Goal: Transaction & Acquisition: Book appointment/travel/reservation

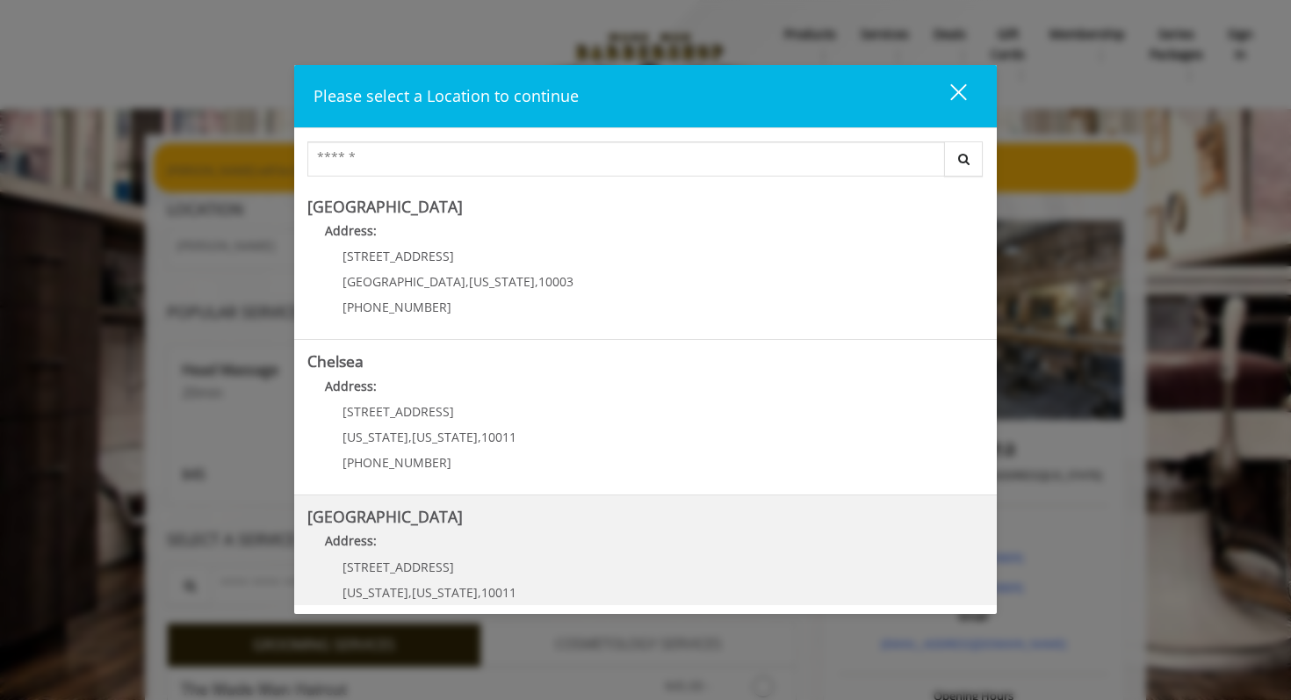
click at [498, 537] on Street "Address:" at bounding box center [645, 545] width 676 height 28
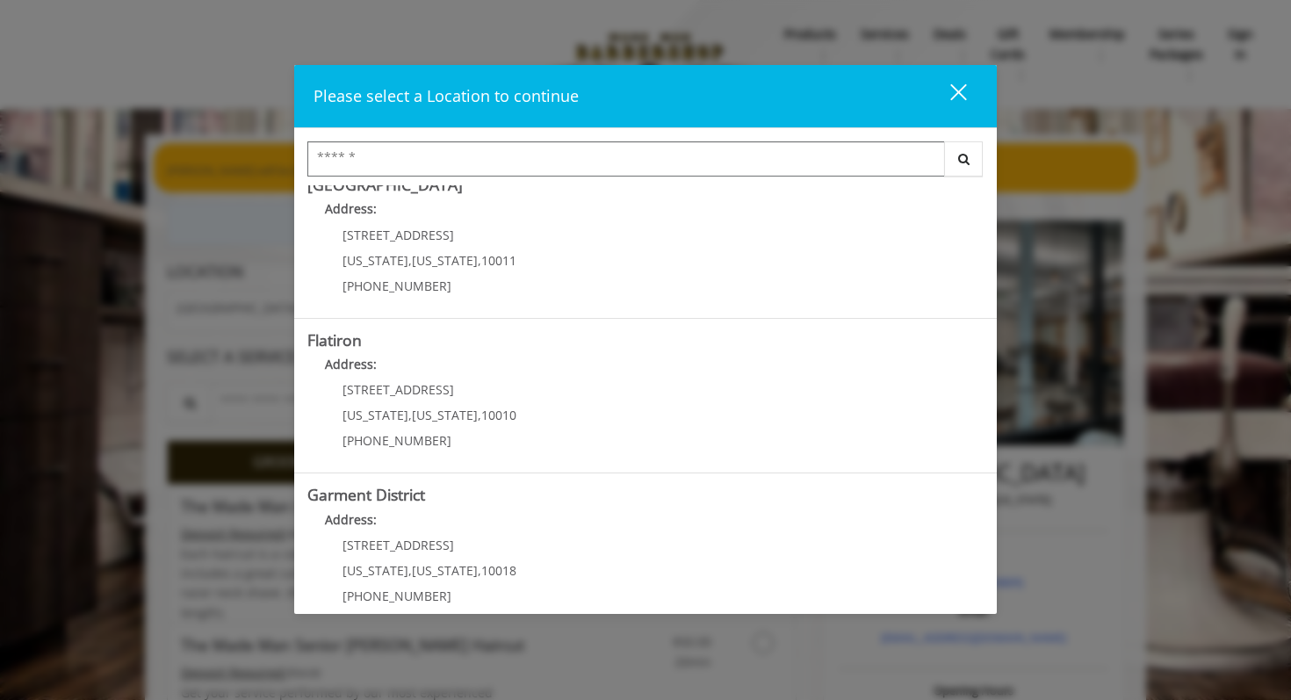
scroll to position [335, 0]
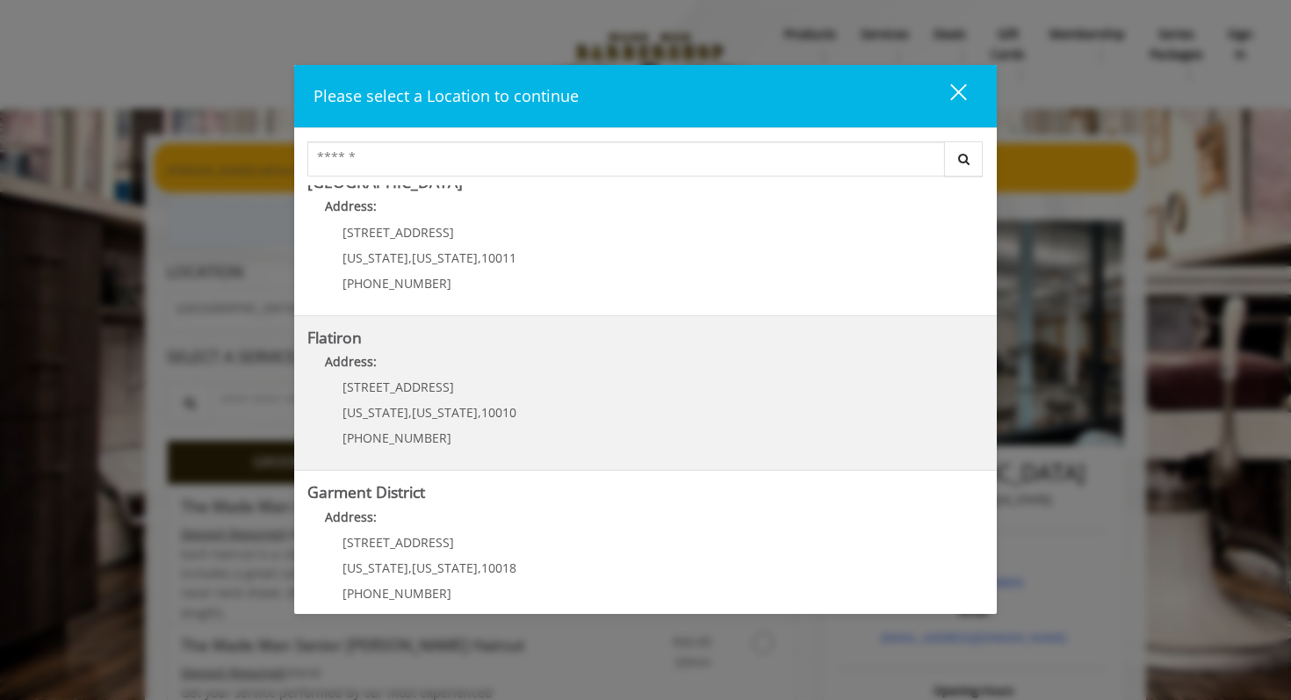
click at [486, 410] on span "10010" at bounding box center [498, 412] width 35 height 17
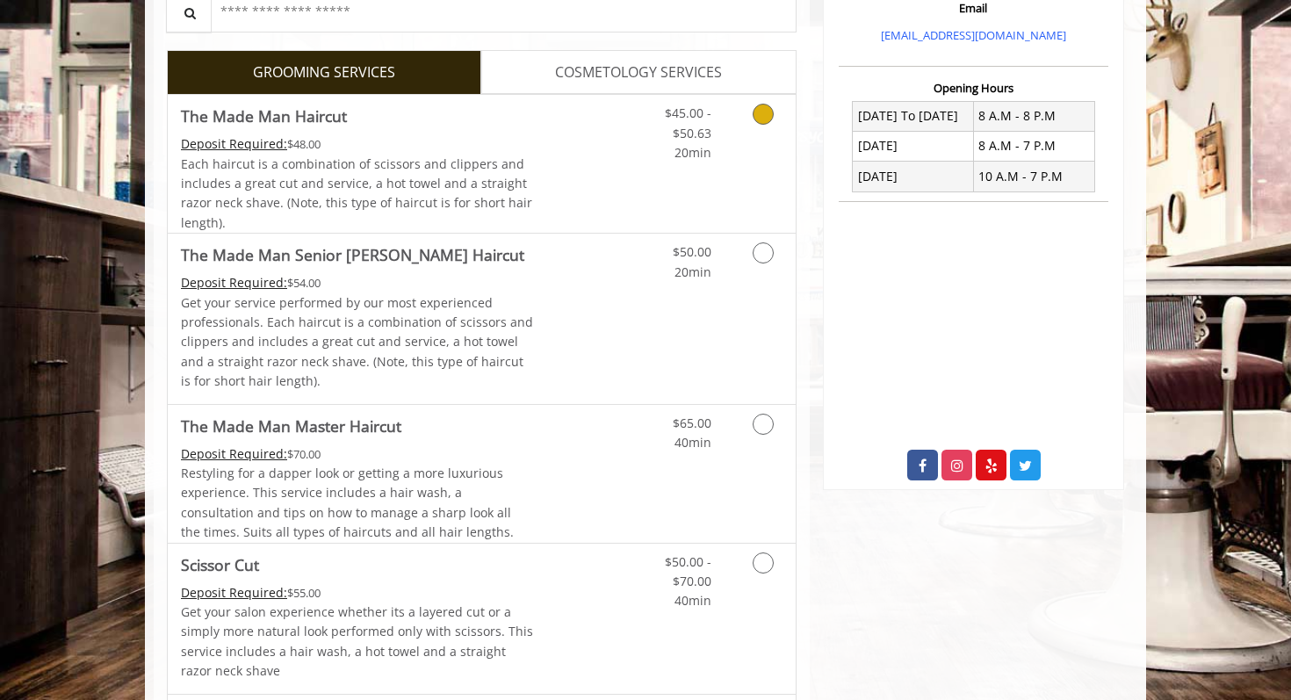
scroll to position [291, 0]
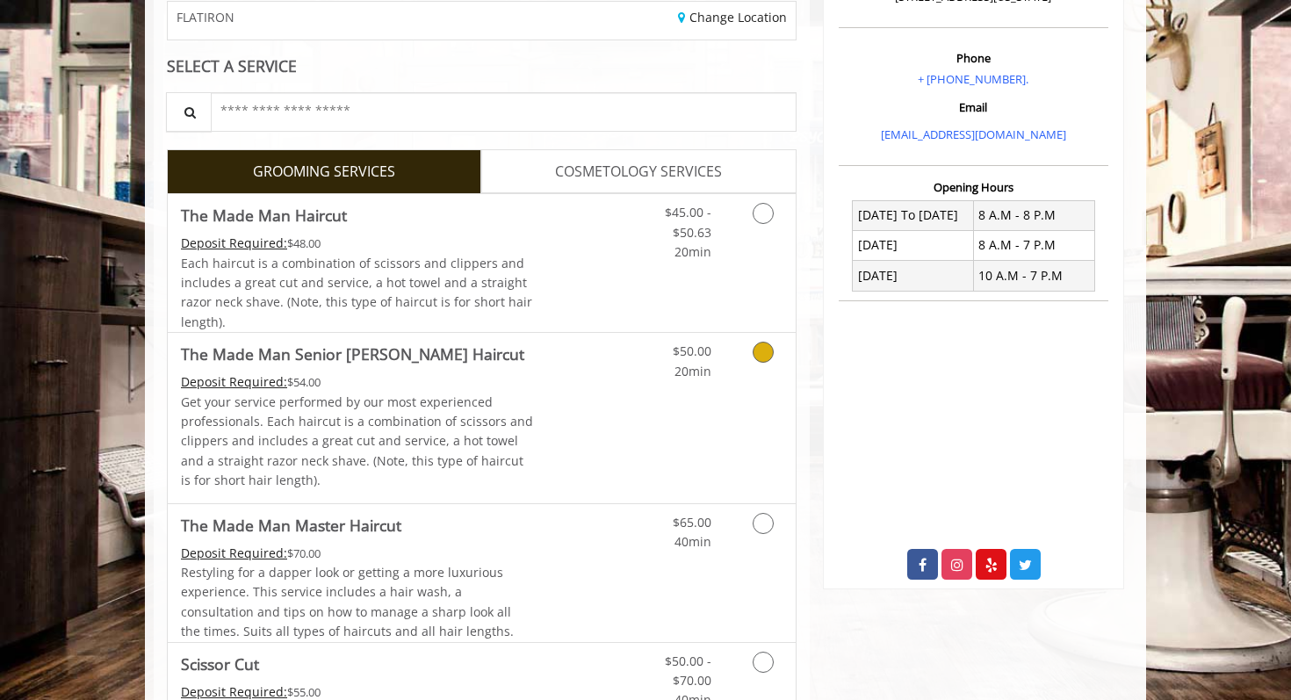
click at [765, 358] on icon "Grooming services" at bounding box center [763, 352] width 21 height 21
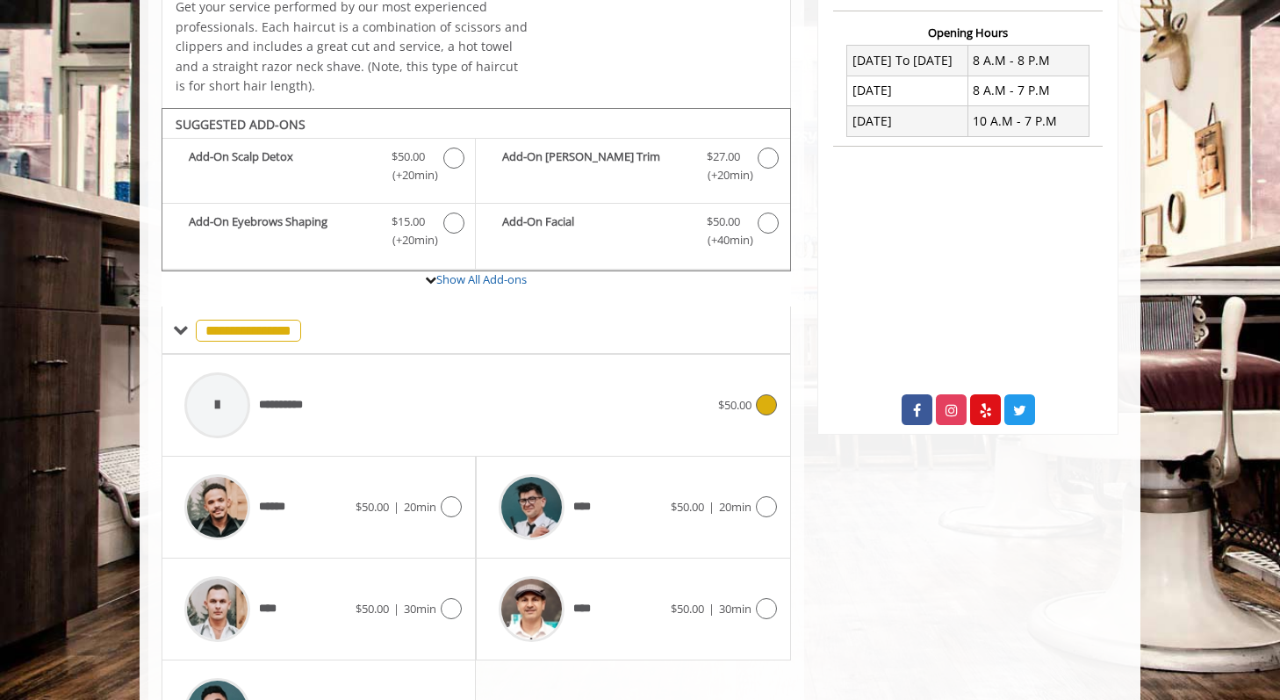
scroll to position [553, 0]
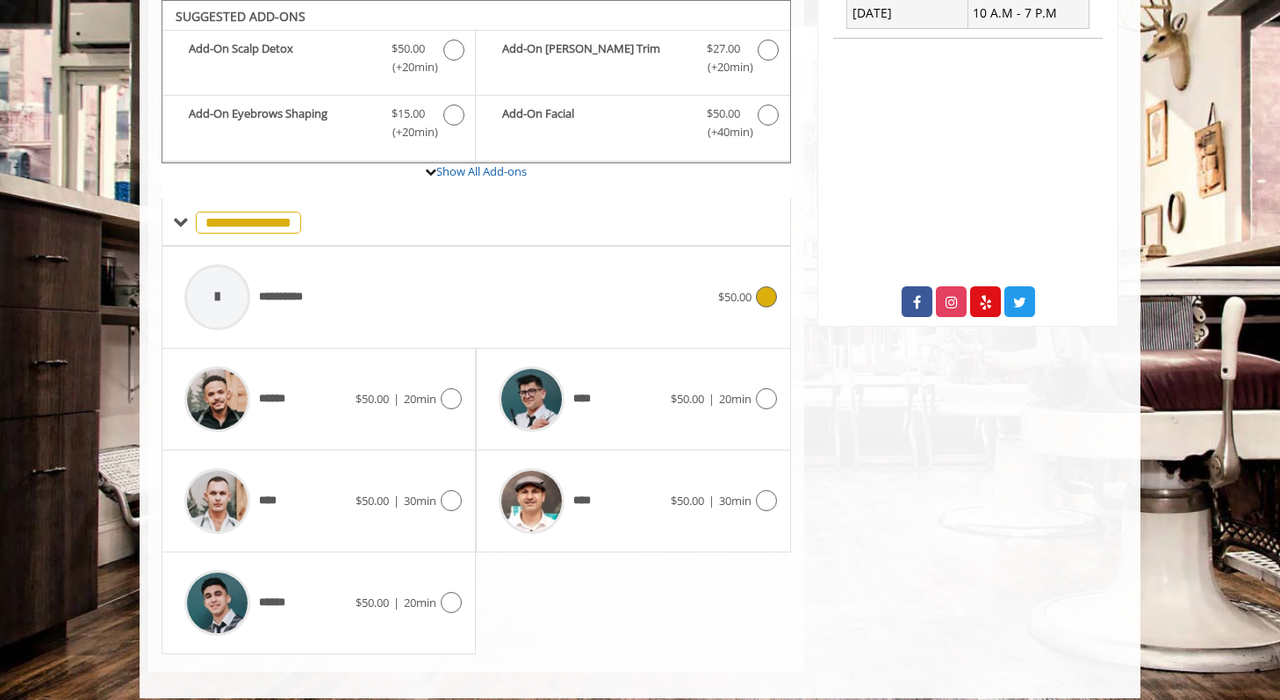
click at [759, 290] on icon at bounding box center [766, 296] width 21 height 21
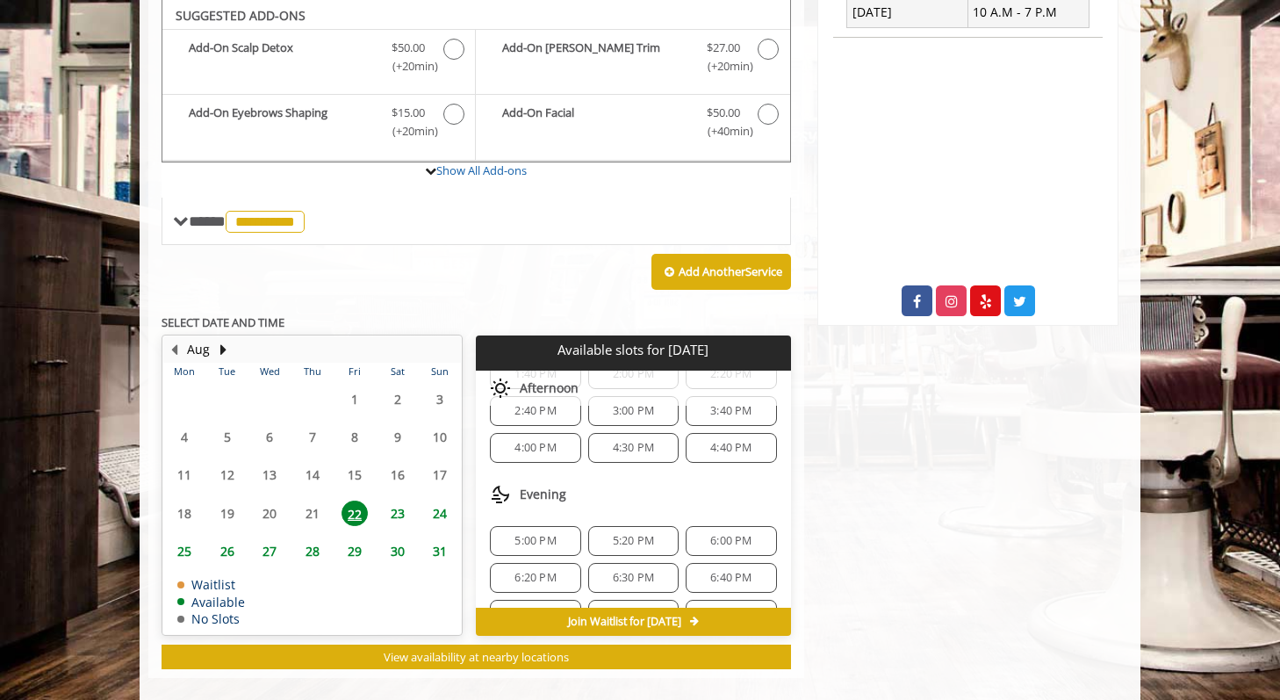
scroll to position [133, 0]
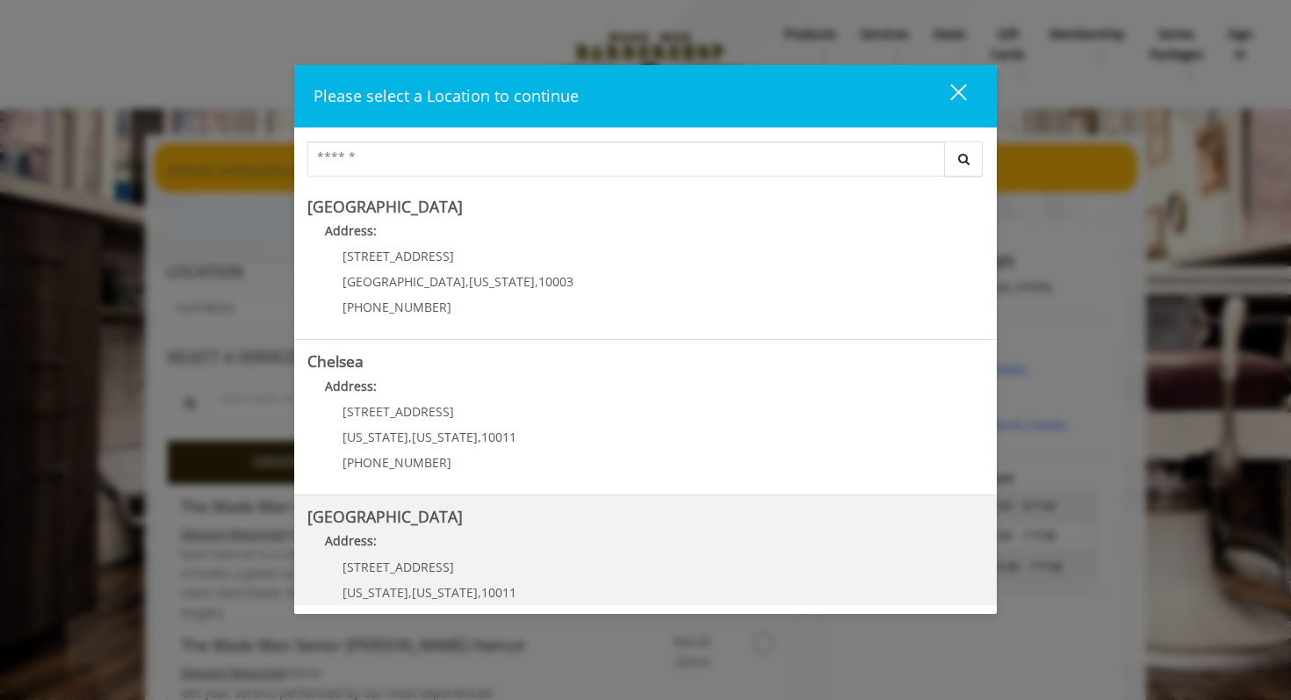
click at [513, 550] on Street "Address:" at bounding box center [645, 545] width 676 height 28
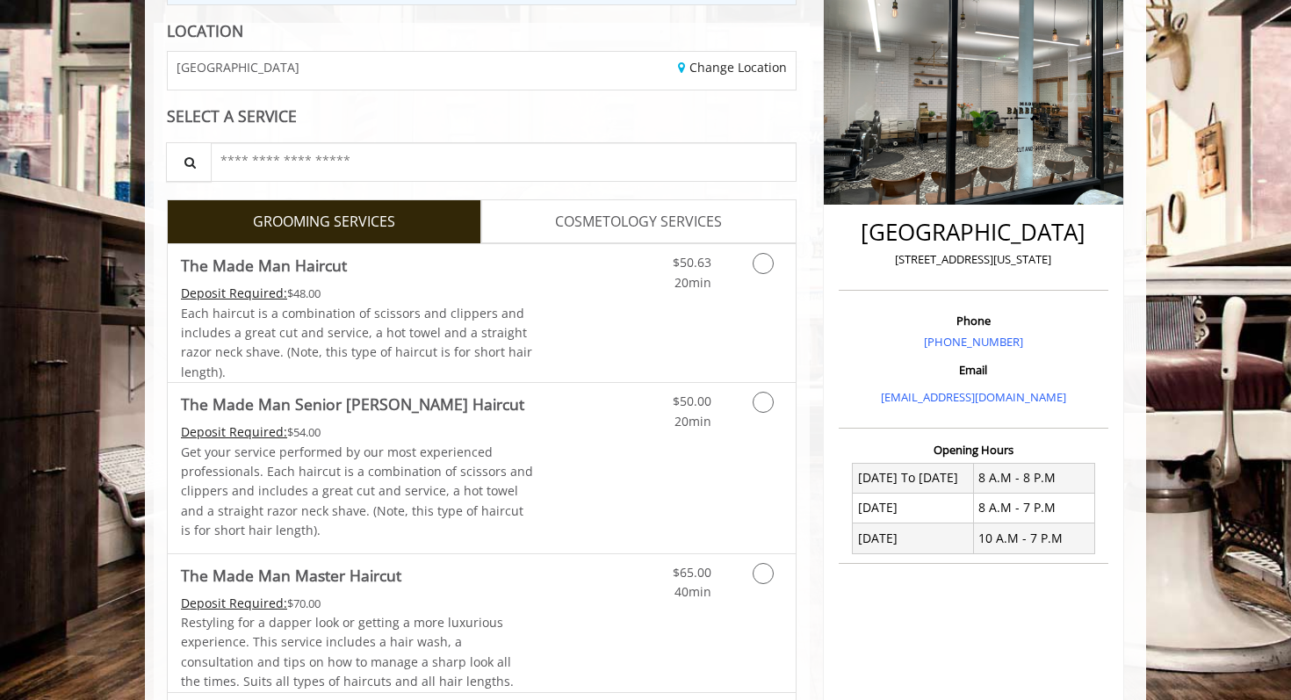
scroll to position [241, 0]
click at [768, 397] on icon "Grooming services" at bounding box center [763, 401] width 21 height 21
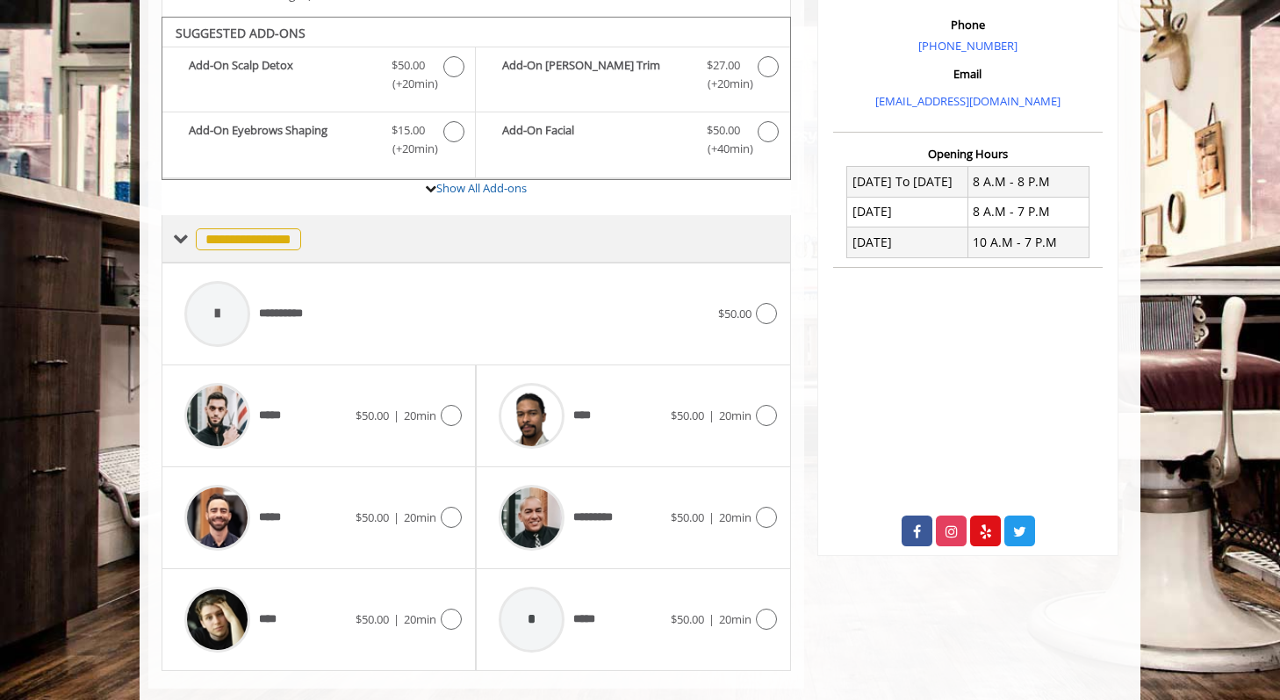
scroll to position [536, 0]
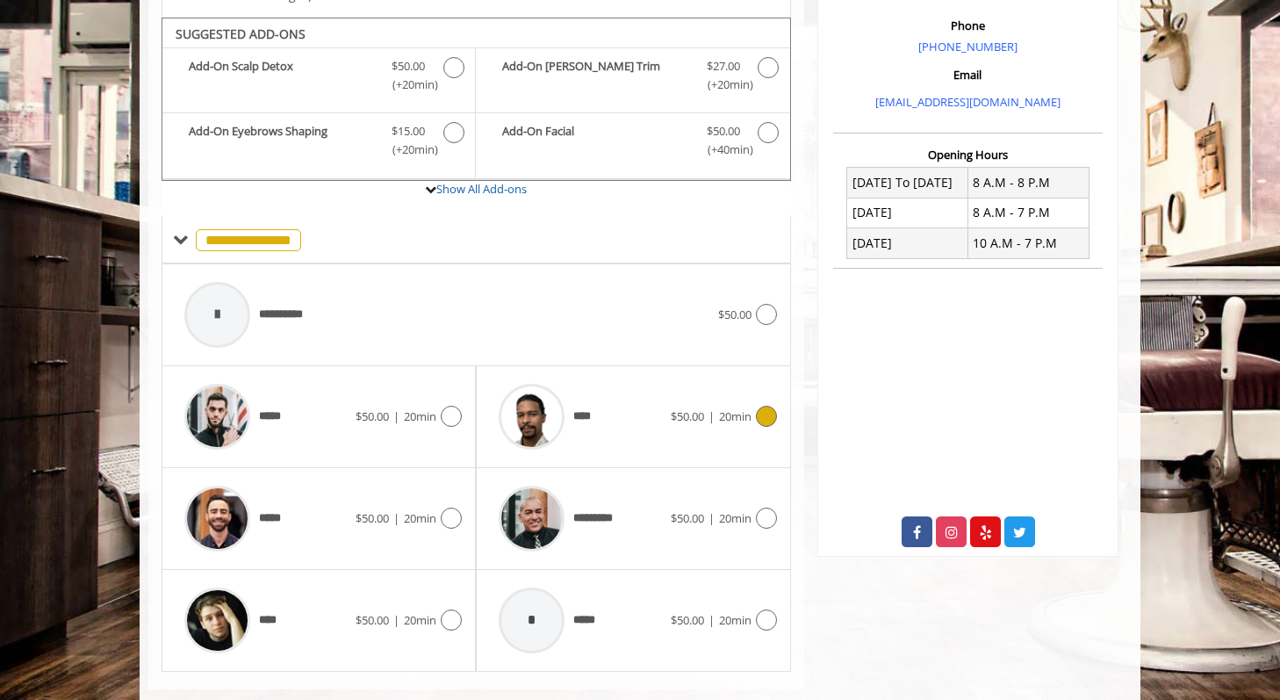
click at [760, 419] on icon at bounding box center [766, 416] width 21 height 21
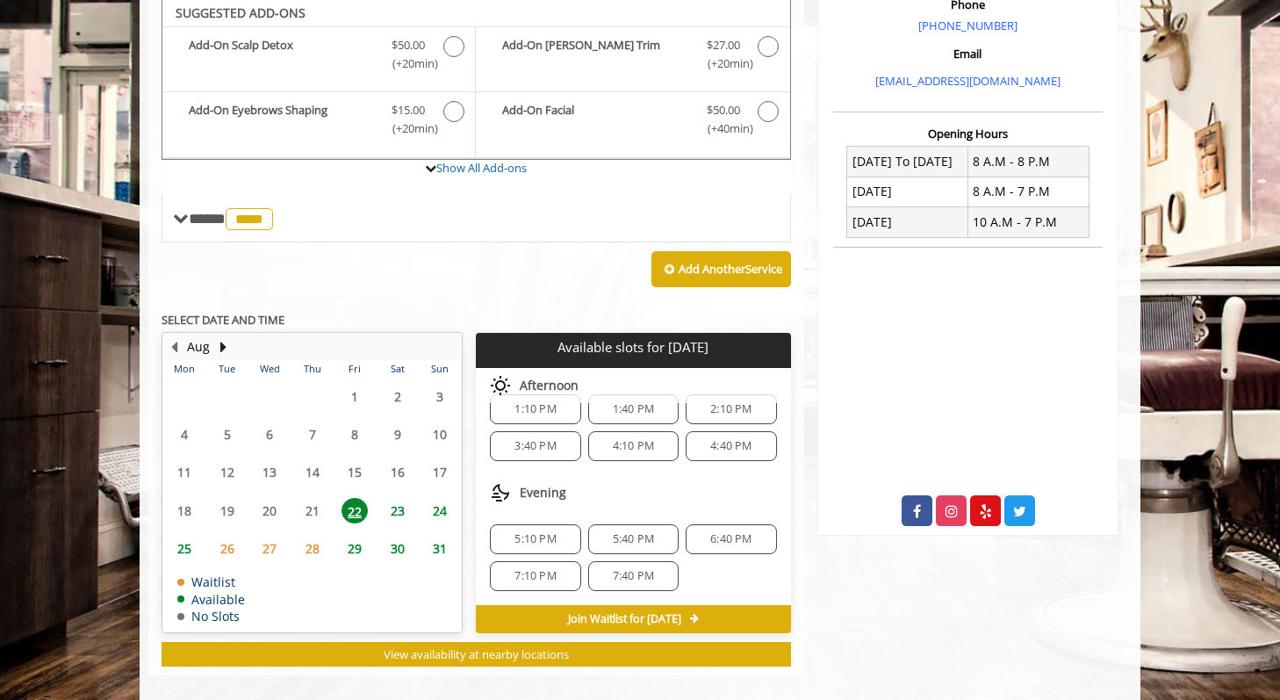
scroll to position [554, 0]
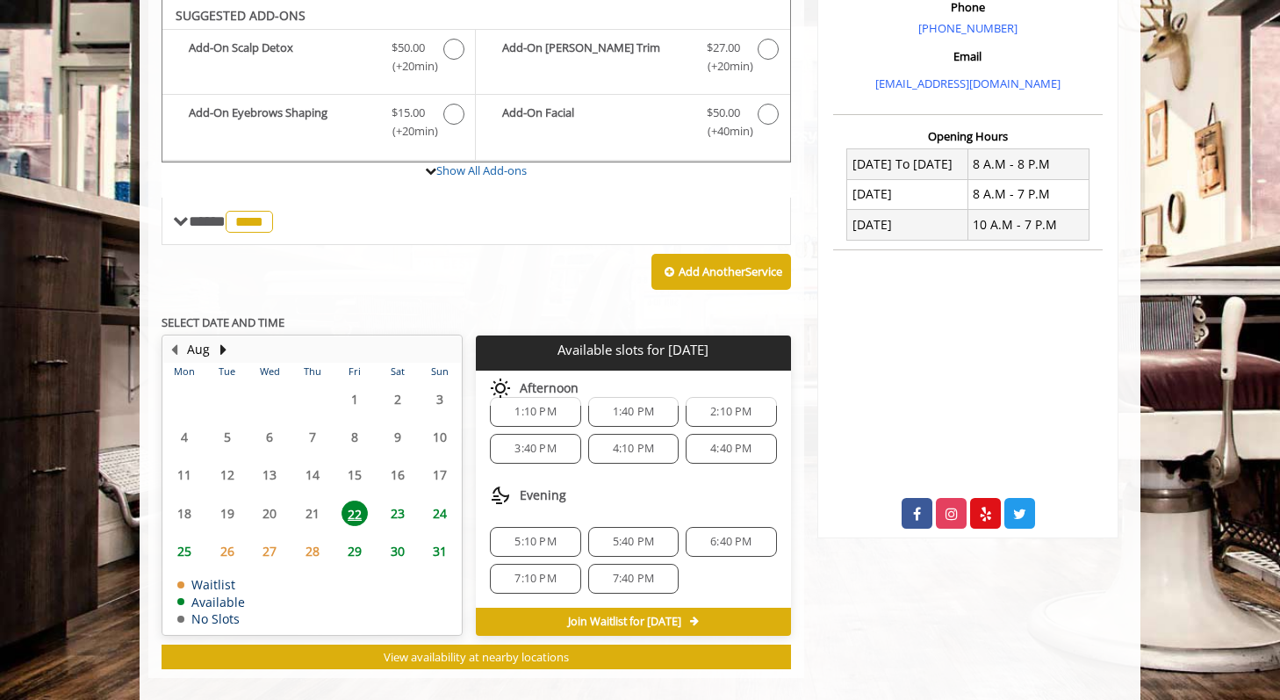
click at [614, 449] on span "4:10 PM" at bounding box center [633, 449] width 41 height 14
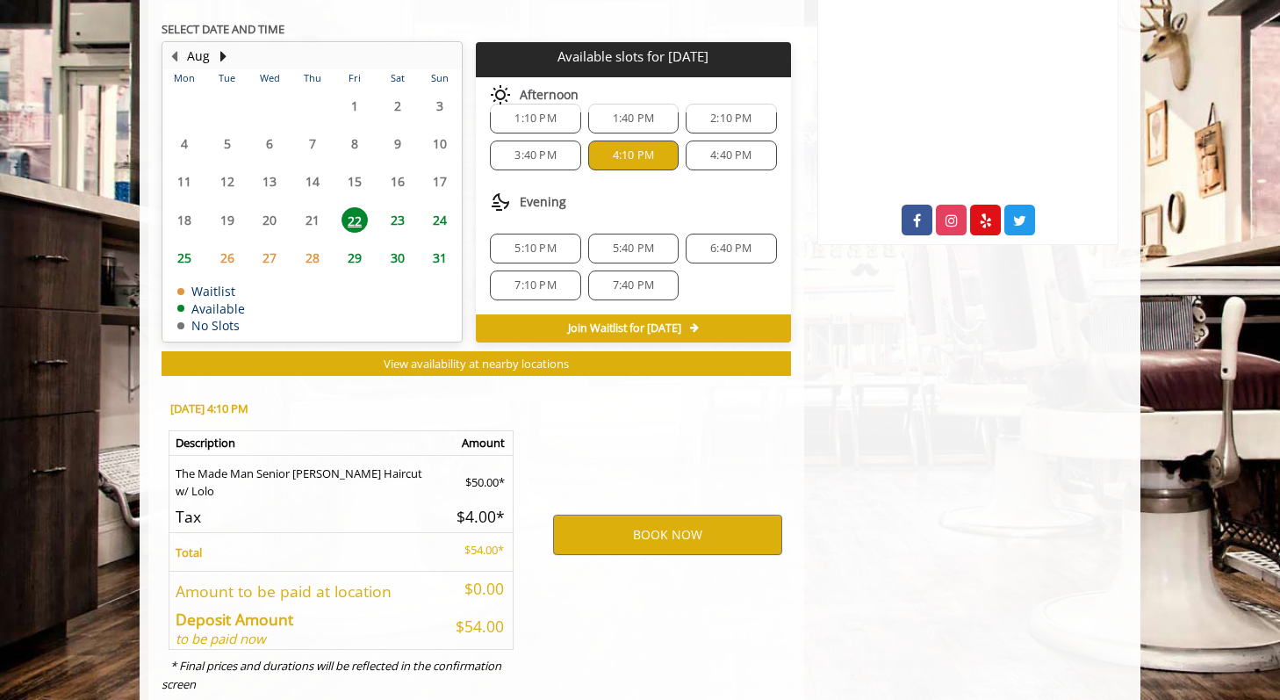
scroll to position [893, 0]
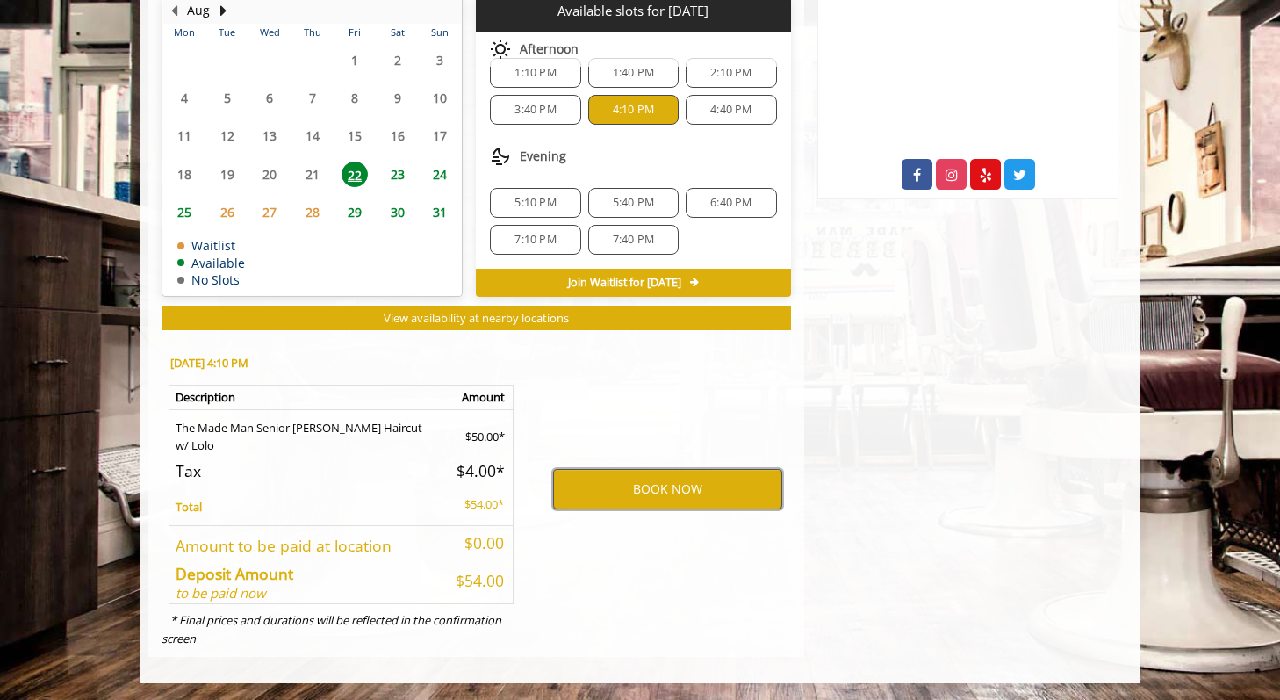
click at [616, 497] on button "BOOK NOW" at bounding box center [667, 489] width 229 height 40
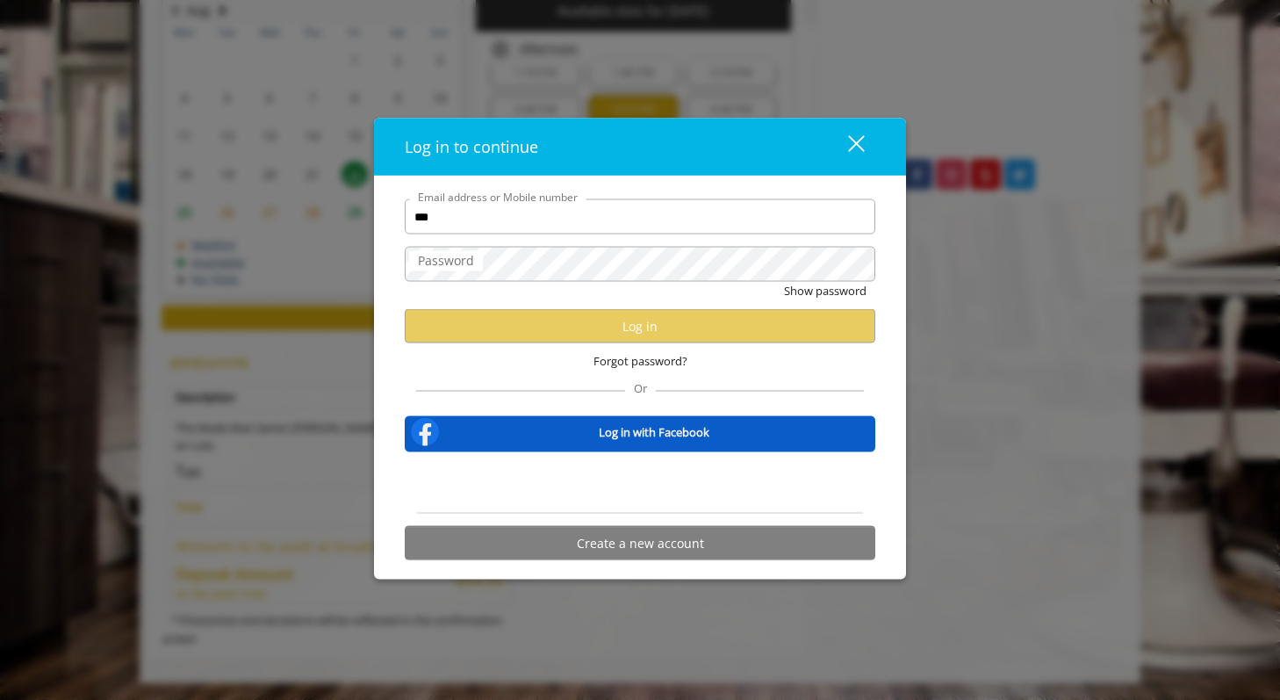
type input "**********"
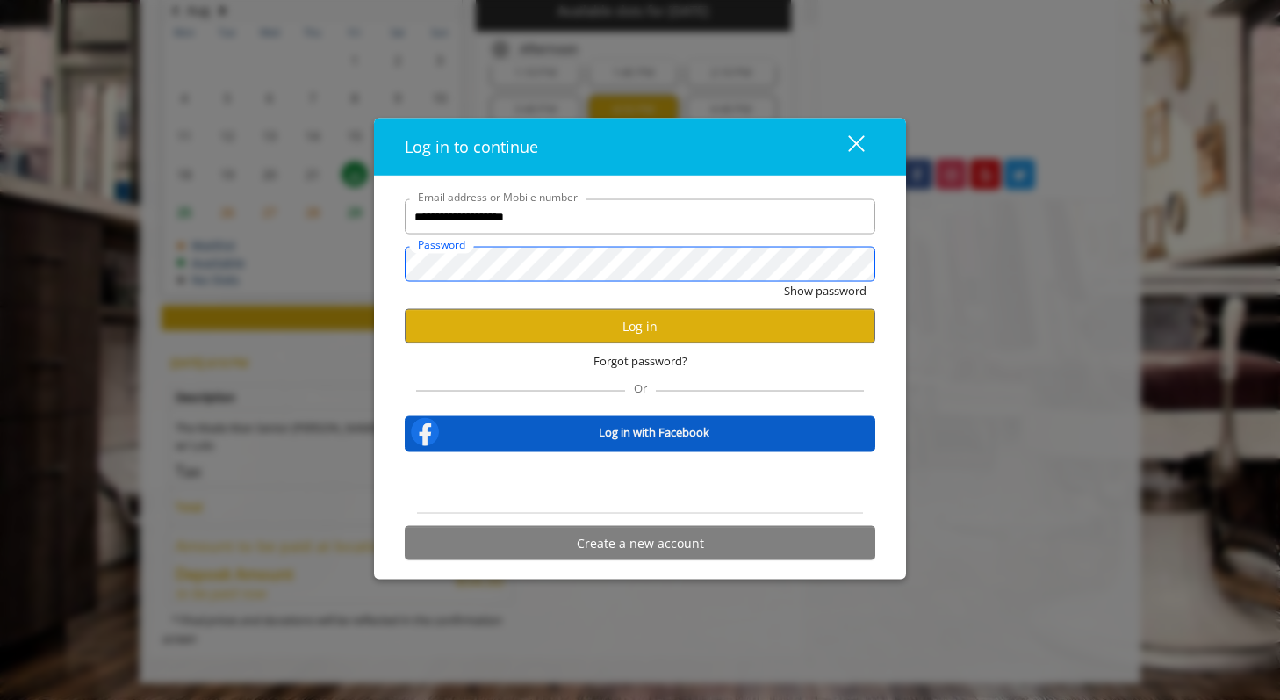
click at [784, 282] on button "Show password" at bounding box center [825, 291] width 83 height 18
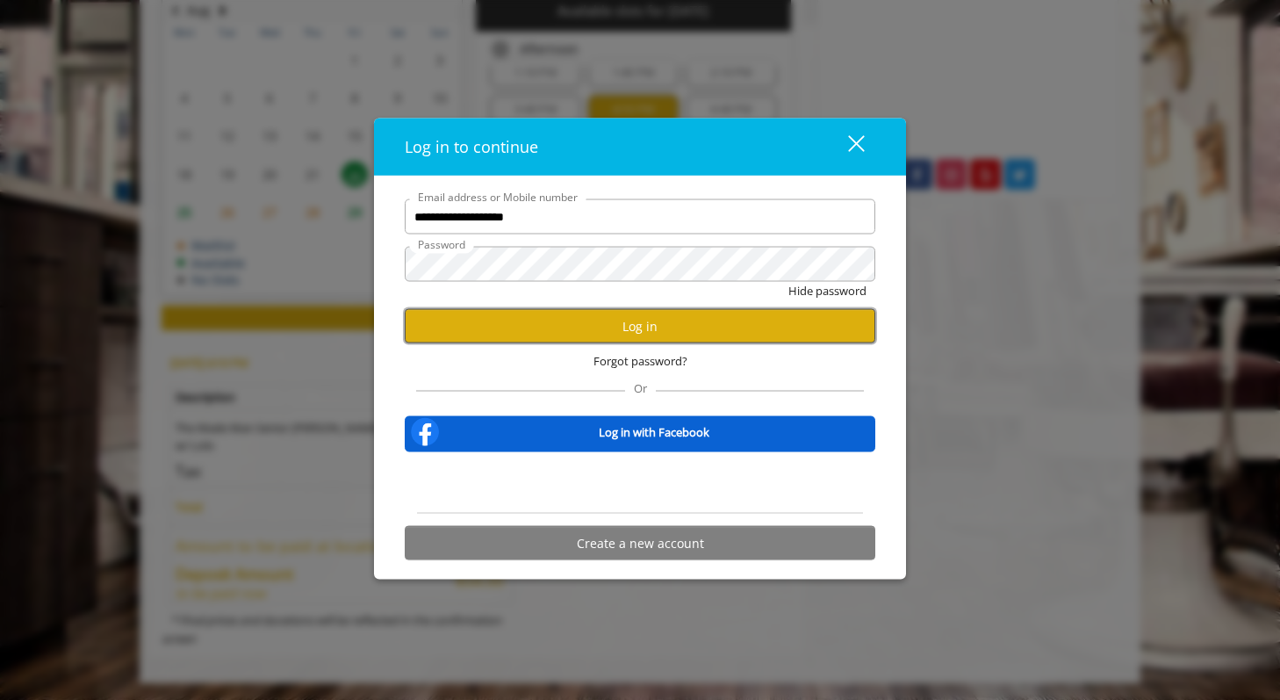
click at [574, 333] on button "Log in" at bounding box center [640, 326] width 471 height 34
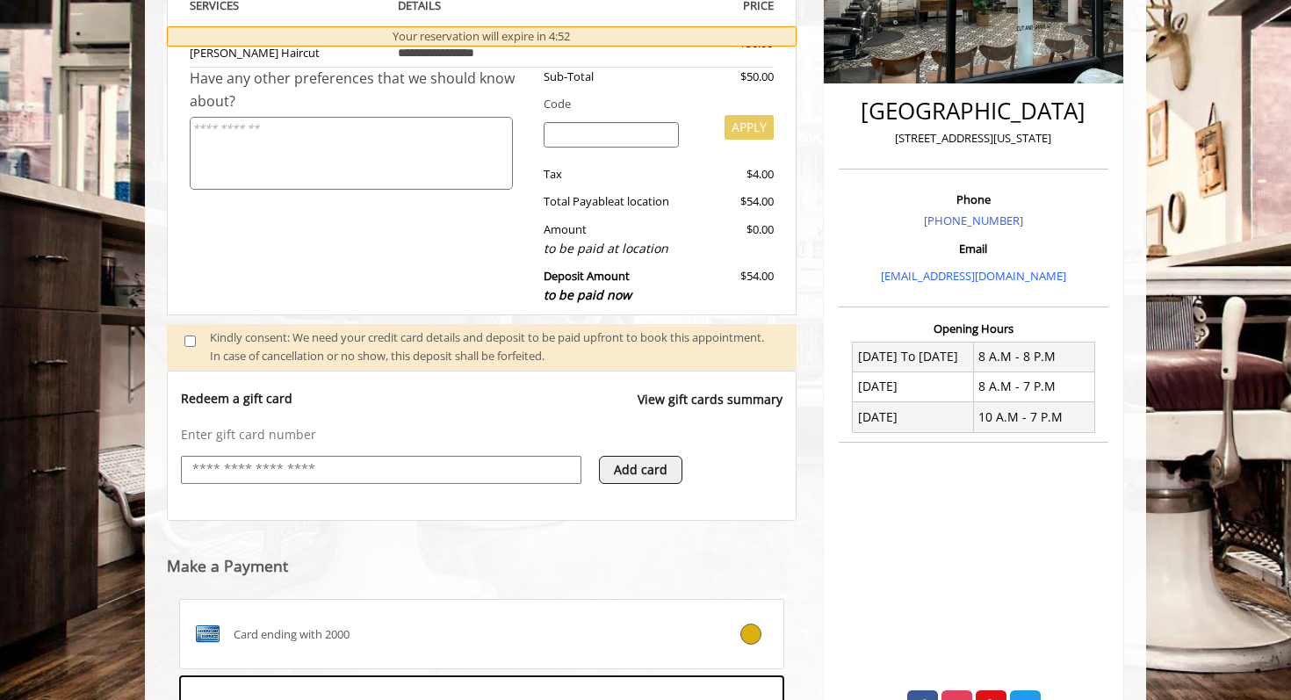
scroll to position [707, 0]
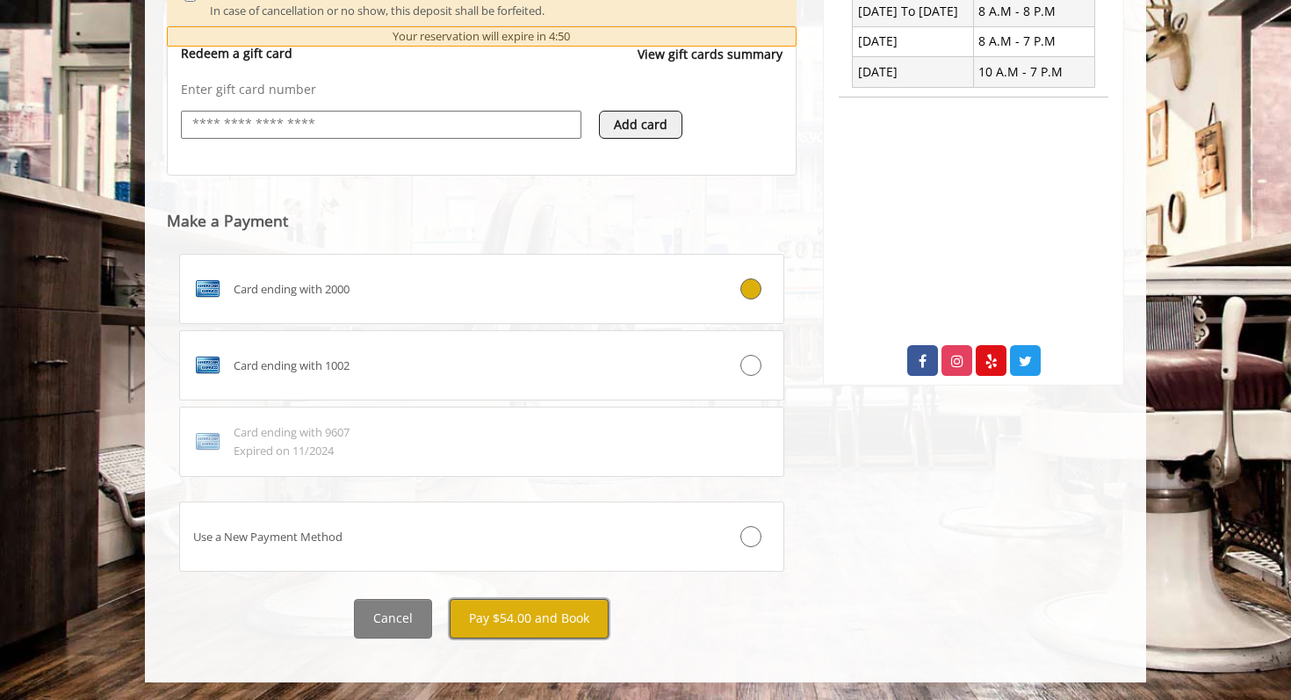
click at [562, 626] on button "Pay $54.00 and Book" at bounding box center [529, 619] width 159 height 40
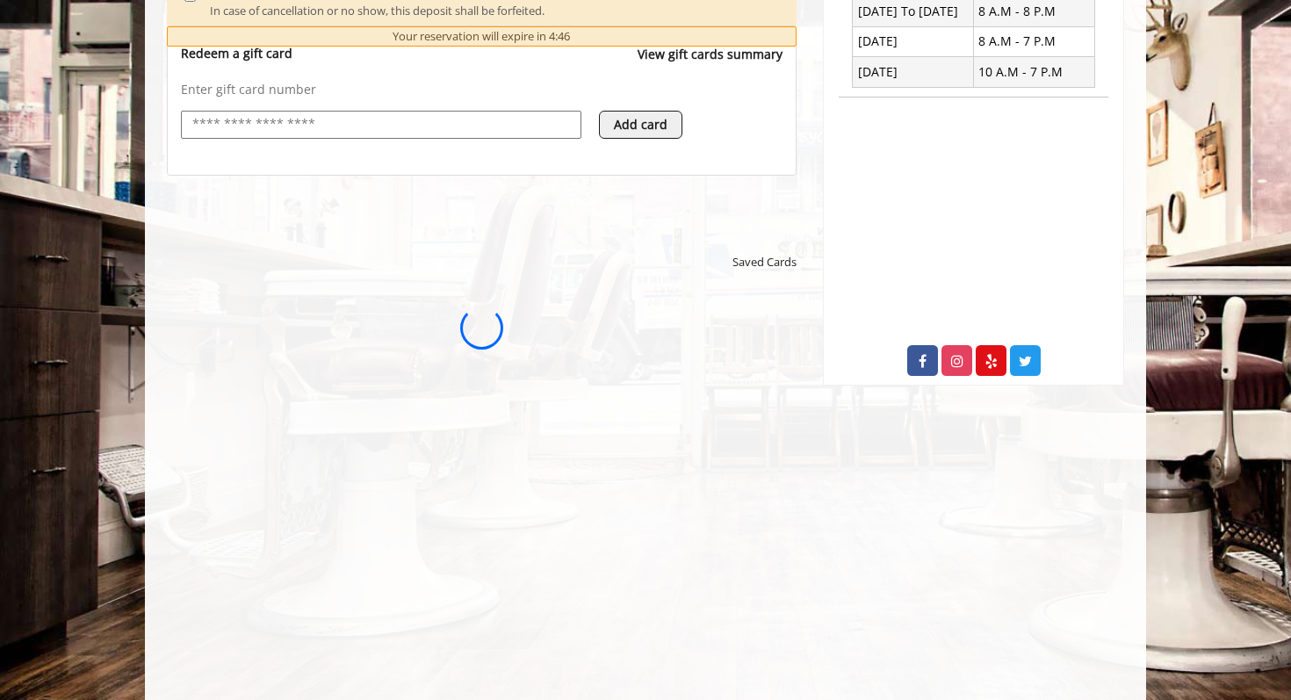
scroll to position [0, 0]
